Goal: Task Accomplishment & Management: Manage account settings

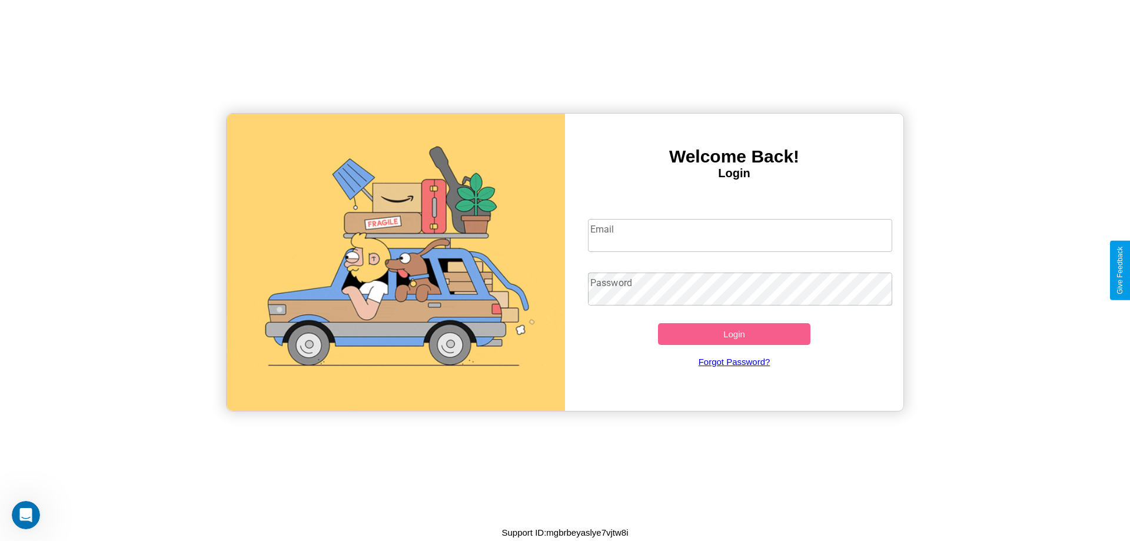
click at [739, 235] on input "Email" at bounding box center [740, 235] width 305 height 33
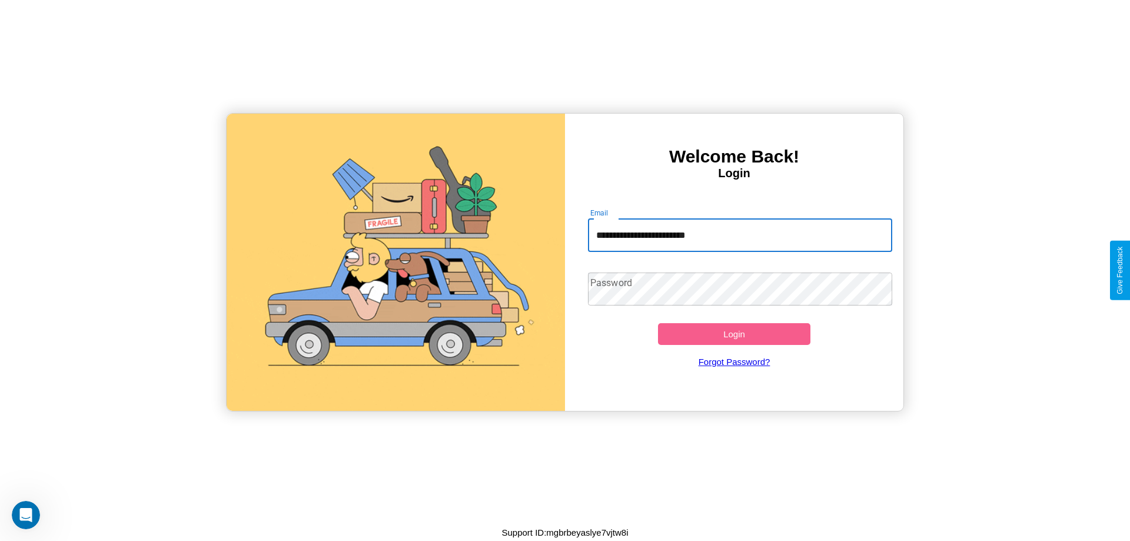
type input "**********"
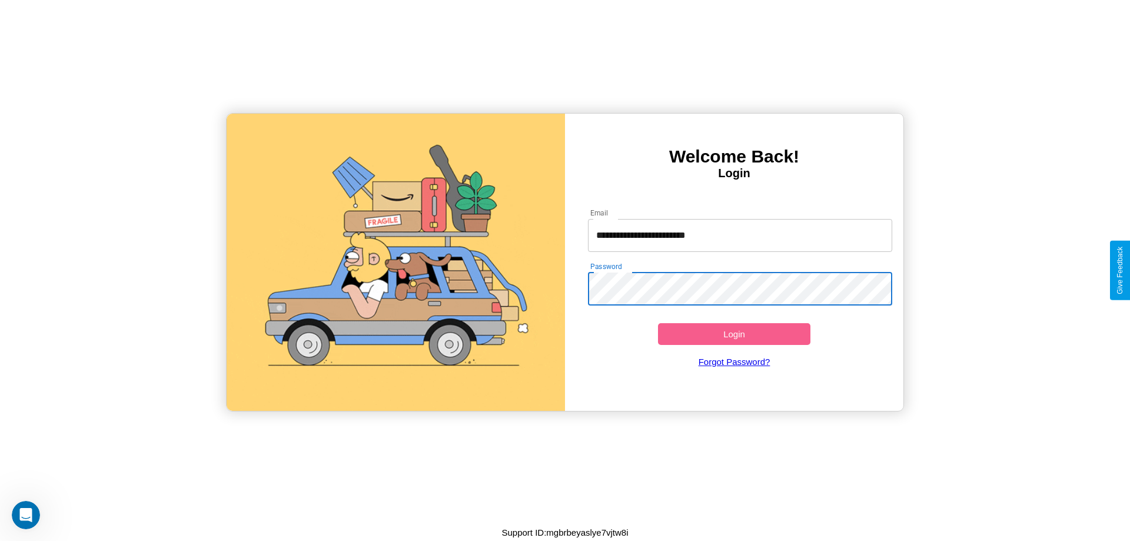
click at [734, 334] on button "Login" at bounding box center [734, 334] width 152 height 22
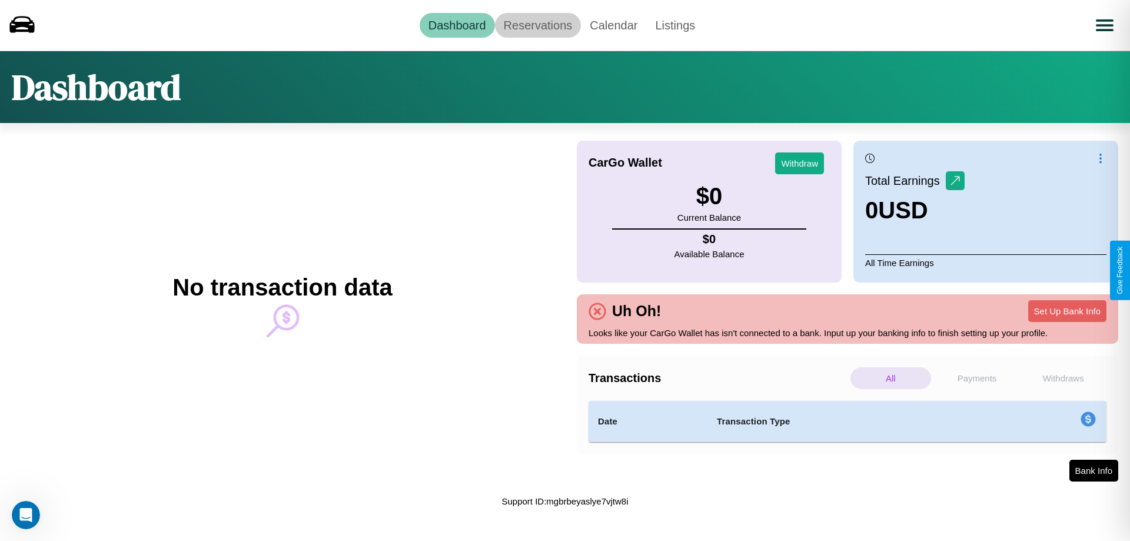
click at [537, 25] on link "Reservations" at bounding box center [538, 25] width 86 height 25
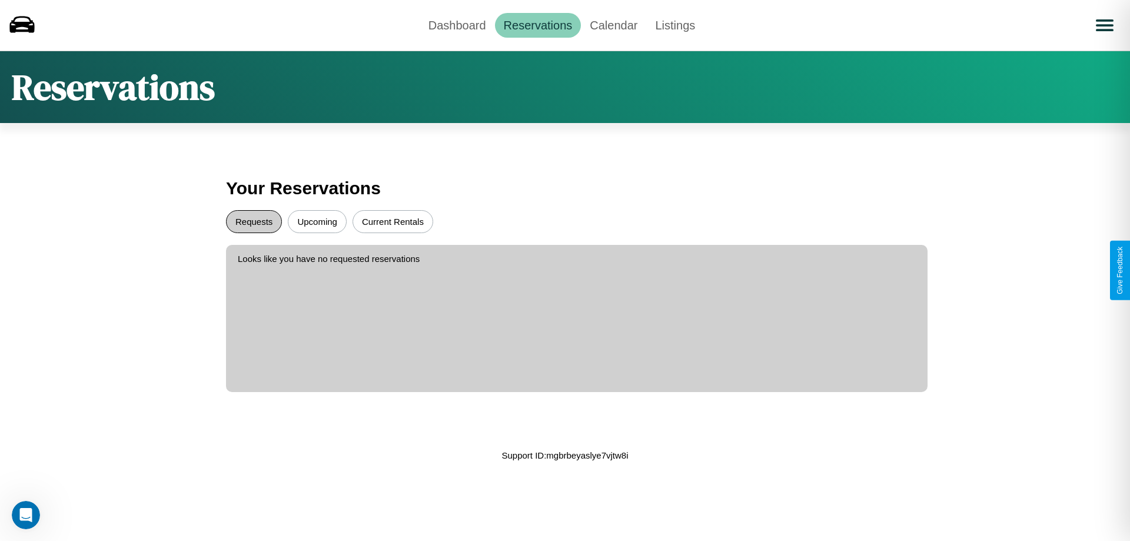
click at [254, 221] on button "Requests" at bounding box center [254, 221] width 56 height 23
click at [317, 221] on button "Upcoming" at bounding box center [317, 221] width 59 height 23
click at [613, 25] on link "Calendar" at bounding box center [613, 25] width 65 height 25
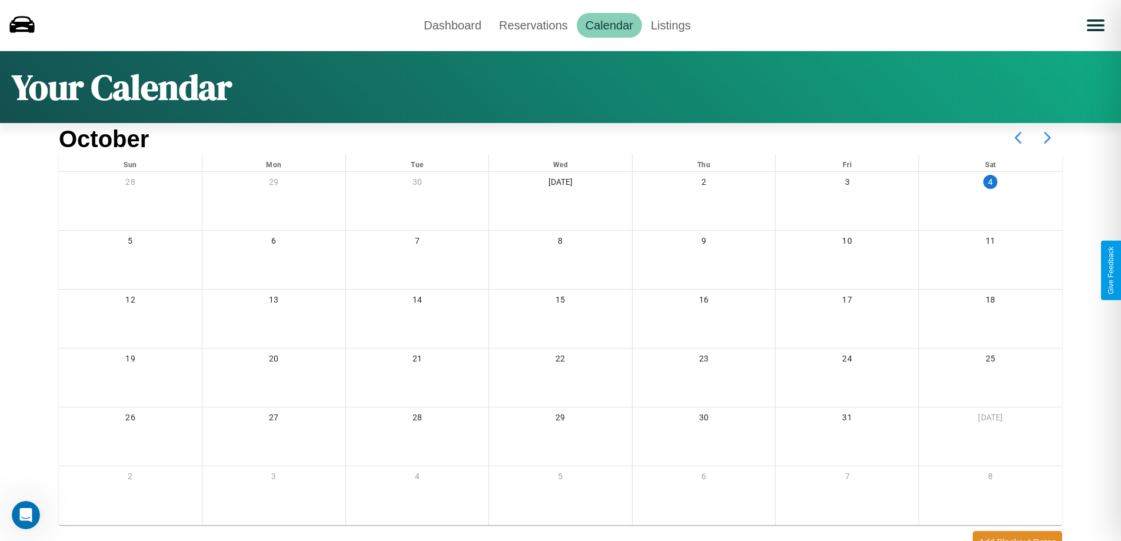
click at [1047, 138] on icon at bounding box center [1046, 137] width 29 height 29
